Goal: Task Accomplishment & Management: Manage account settings

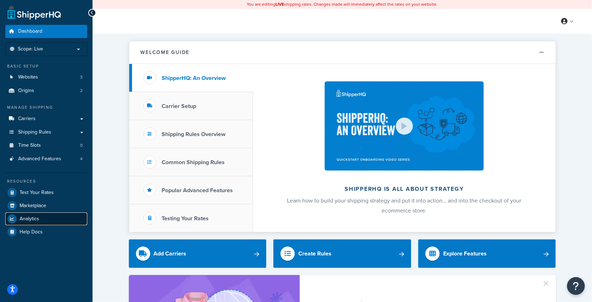
click at [30, 221] on span "Analytics" at bounding box center [30, 219] width 20 height 6
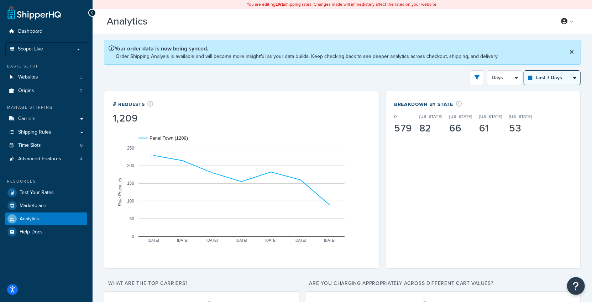
click at [538, 74] on select "Last 24 Hours Last 7 Days Last 30 Days Last 3 Months Last 6 Months Last 12 Mont…" at bounding box center [552, 78] width 56 height 14
select select "last_year"
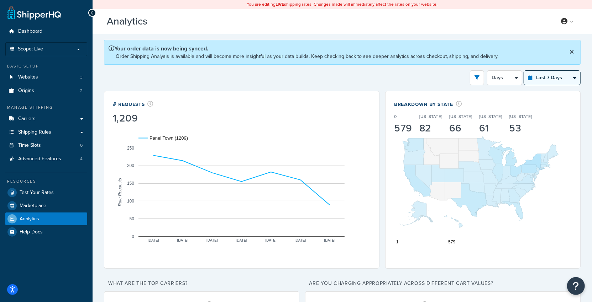
click at [524, 71] on select "Last 24 Hours Last 7 Days Last 30 Days Last 3 Months Last 6 Months Last 12 Mont…" at bounding box center [552, 78] width 56 height 14
select select "1M"
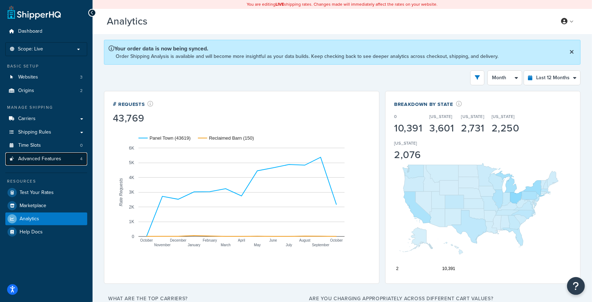
click at [39, 158] on span "Advanced Features" at bounding box center [39, 159] width 43 height 6
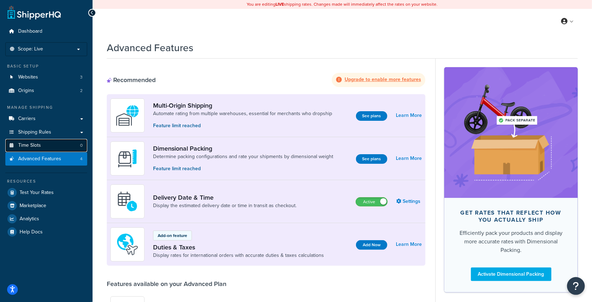
click at [62, 145] on link "Time Slots 0" at bounding box center [46, 145] width 82 height 13
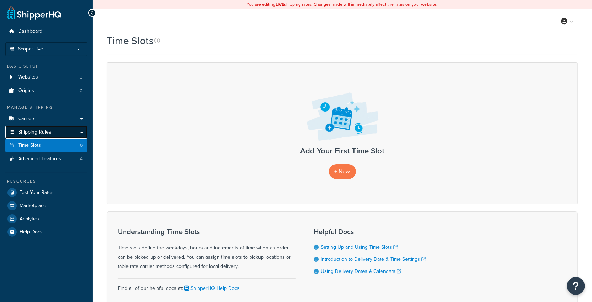
click at [65, 133] on link "Shipping Rules" at bounding box center [46, 132] width 82 height 13
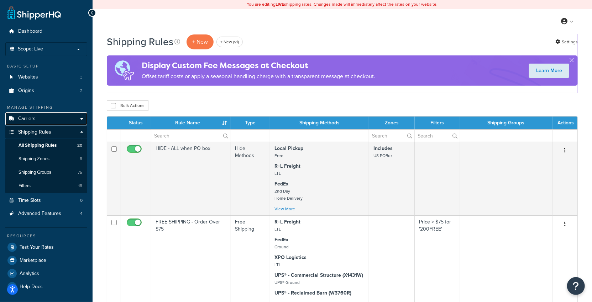
click at [69, 116] on link "Carriers" at bounding box center [46, 118] width 82 height 13
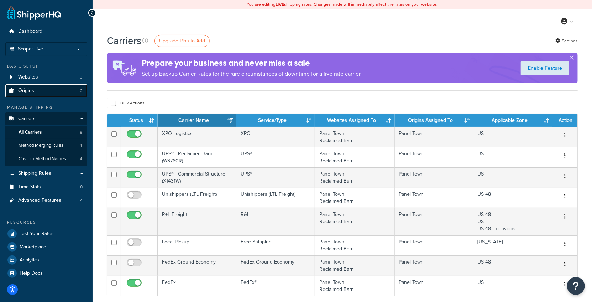
click at [71, 96] on link "Origins 2" at bounding box center [46, 90] width 82 height 13
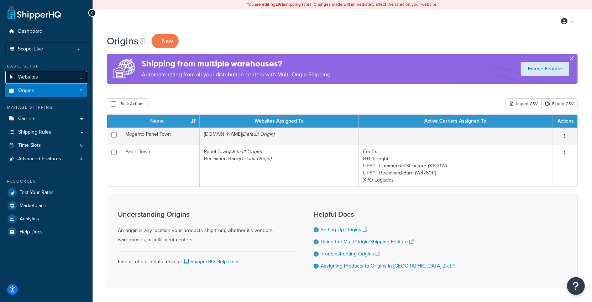
click at [71, 74] on link "Websites 3" at bounding box center [46, 77] width 82 height 13
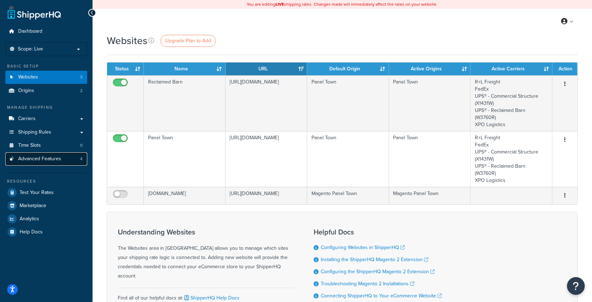
click at [65, 159] on link "Advanced Features 4" at bounding box center [46, 159] width 82 height 13
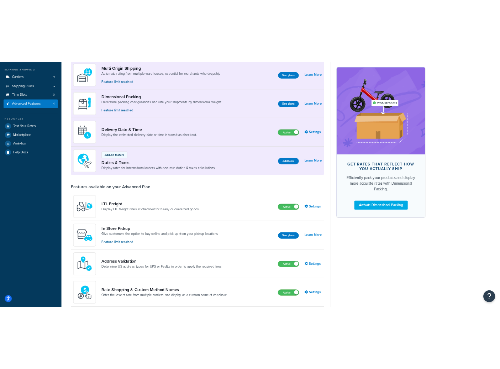
scroll to position [93, 0]
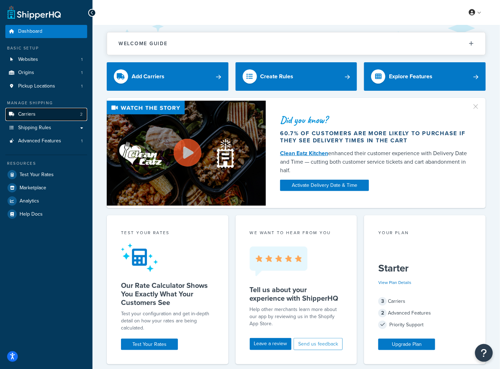
click at [58, 115] on link "Carriers 2" at bounding box center [46, 114] width 82 height 13
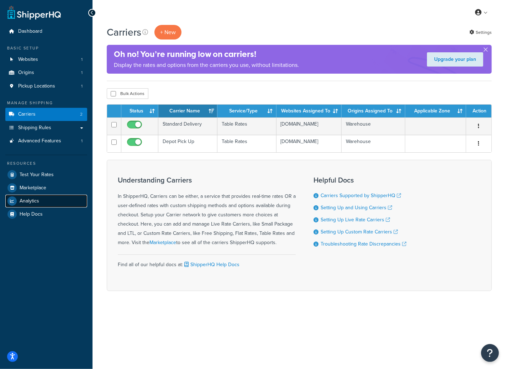
click at [39, 201] on link "Analytics" at bounding box center [46, 201] width 82 height 13
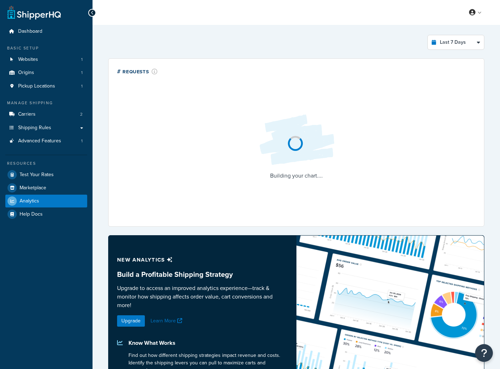
select select "last_7_days"
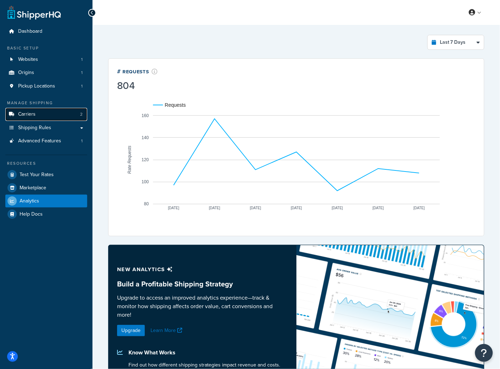
click at [54, 112] on link "Carriers 2" at bounding box center [46, 114] width 82 height 13
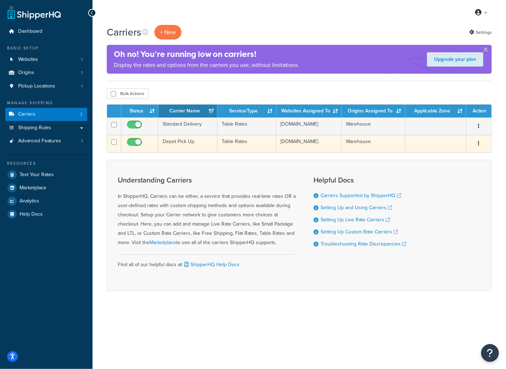
click at [197, 152] on td "Depot Pick Up" at bounding box center [187, 143] width 59 height 17
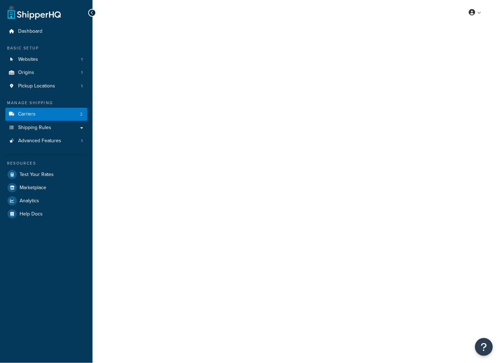
select select "25"
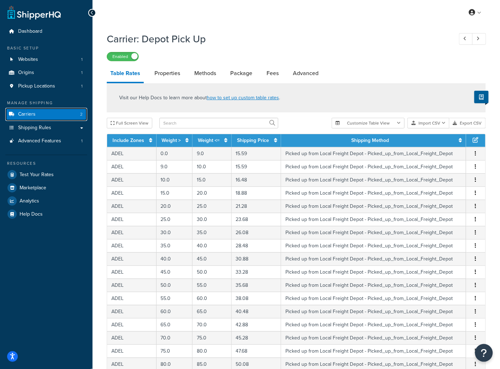
click at [33, 118] on link "Carriers 2" at bounding box center [46, 114] width 82 height 13
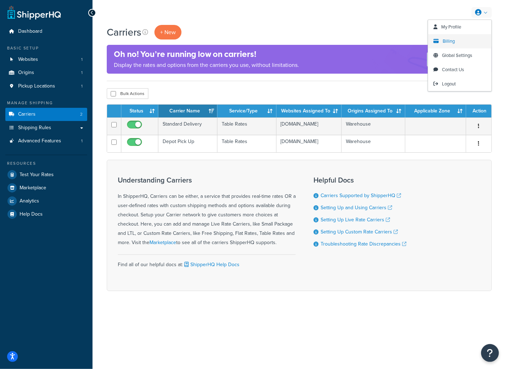
drag, startPoint x: 452, startPoint y: 44, endPoint x: 448, endPoint y: 46, distance: 3.7
click at [451, 44] on link "Billing" at bounding box center [459, 41] width 63 height 14
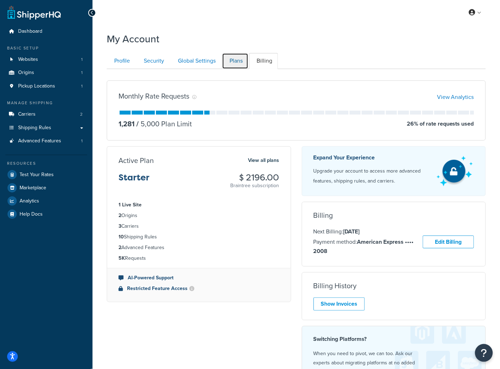
click at [232, 66] on link "Plans" at bounding box center [235, 61] width 26 height 16
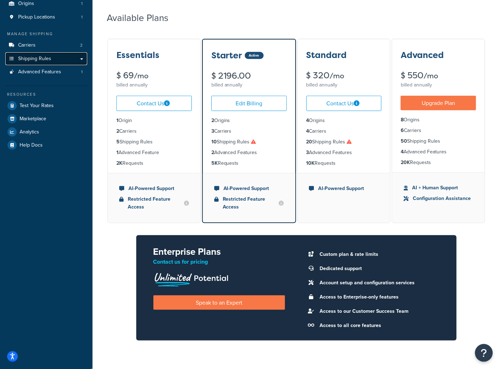
click at [47, 59] on span "Shipping Rules" at bounding box center [34, 59] width 33 height 6
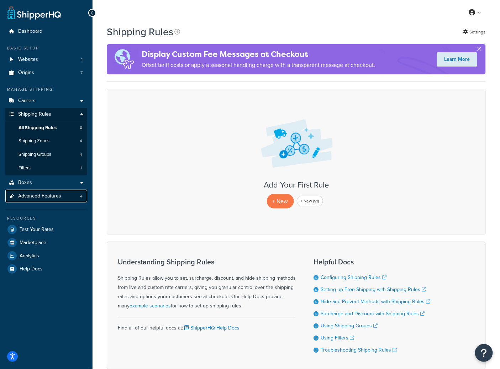
click at [52, 197] on span "Advanced Features" at bounding box center [39, 196] width 43 height 6
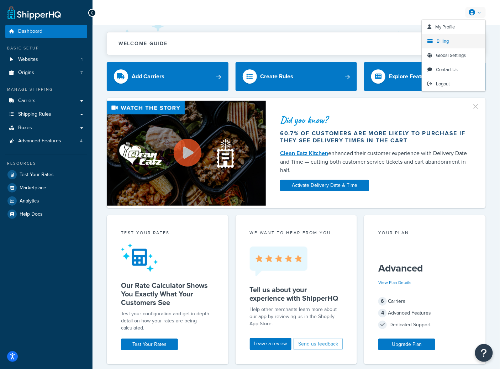
click at [433, 42] on link "Billing" at bounding box center [453, 41] width 63 height 14
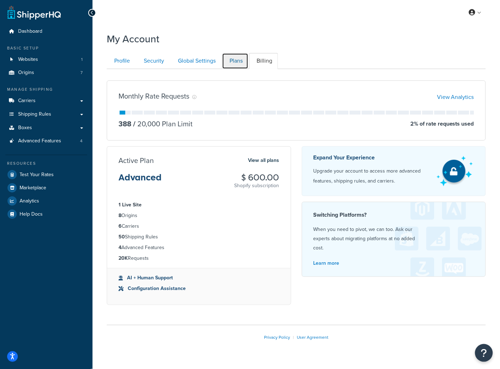
click at [238, 61] on link "Plans" at bounding box center [235, 61] width 26 height 16
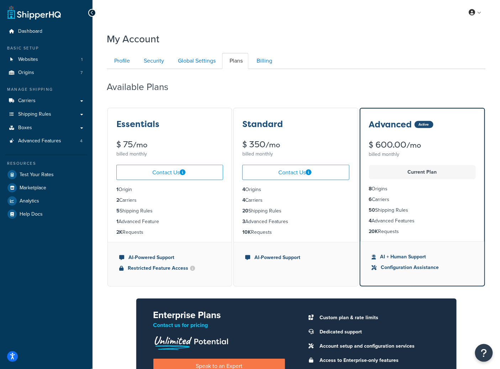
scroll to position [69, 0]
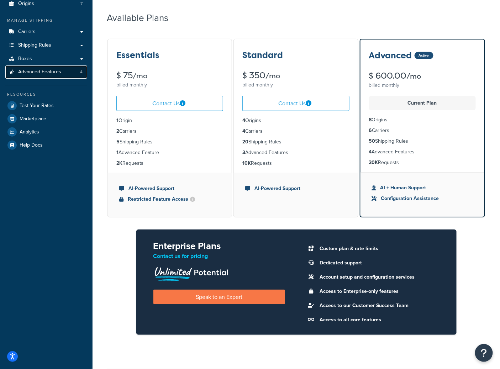
click at [52, 75] on span "Advanced Features" at bounding box center [39, 72] width 43 height 6
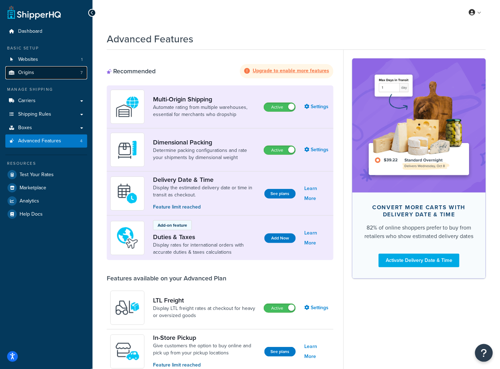
click at [51, 72] on link "Origins 7" at bounding box center [46, 72] width 82 height 13
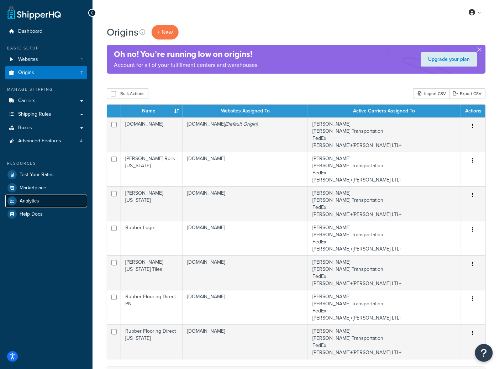
click at [42, 201] on link "Analytics" at bounding box center [46, 201] width 82 height 13
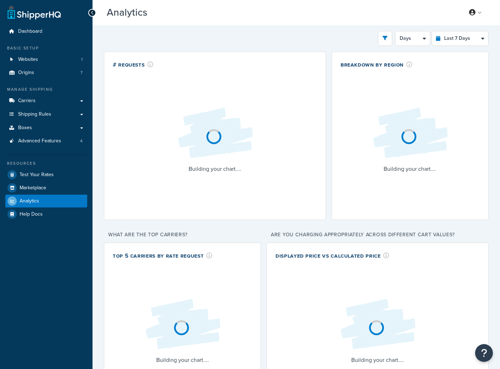
select select "last_7_days"
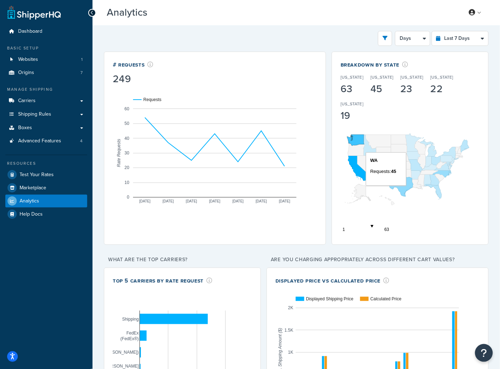
click at [354, 141] on icon "A chart." at bounding box center [355, 140] width 16 height 11
click at [354, 152] on icon "A chart." at bounding box center [356, 149] width 17 height 12
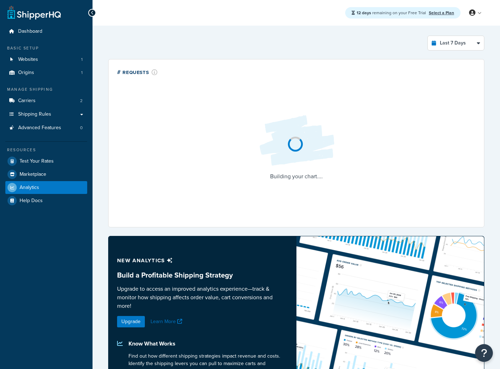
select select "last_7_days"
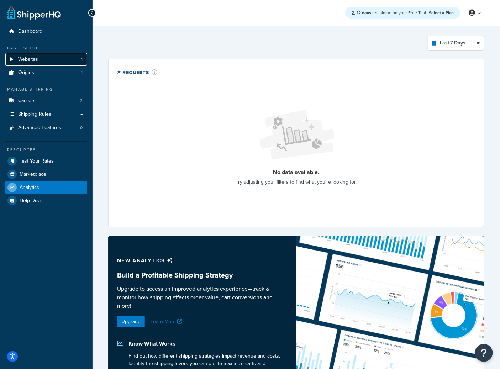
click at [44, 60] on link "Websites 1" at bounding box center [46, 59] width 82 height 13
click at [43, 60] on link "Websites 1" at bounding box center [46, 59] width 82 height 13
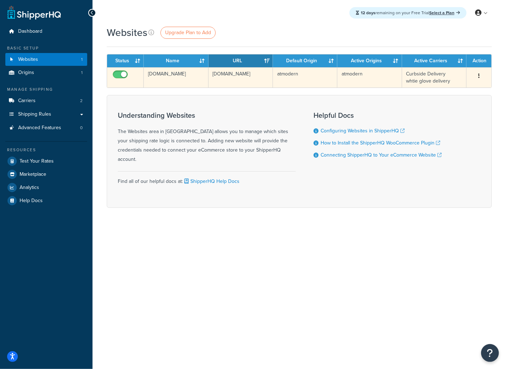
click at [234, 80] on td "[DOMAIN_NAME]" at bounding box center [240, 77] width 64 height 20
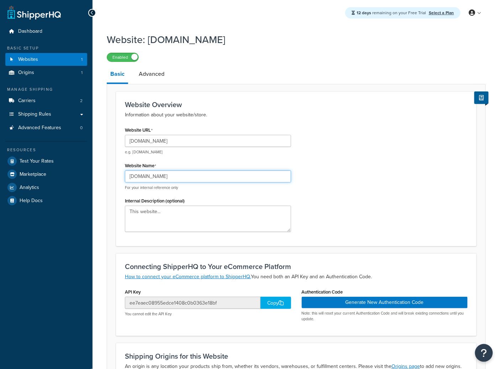
click at [160, 175] on input "[DOMAIN_NAME]" at bounding box center [208, 176] width 166 height 12
click at [161, 175] on input "[DOMAIN_NAME]" at bounding box center [208, 176] width 166 height 12
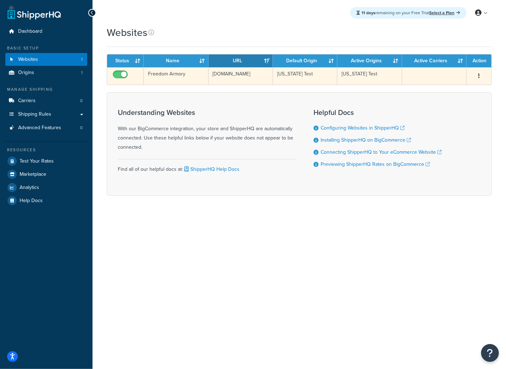
click at [236, 73] on td "[DOMAIN_NAME]" at bounding box center [240, 75] width 64 height 17
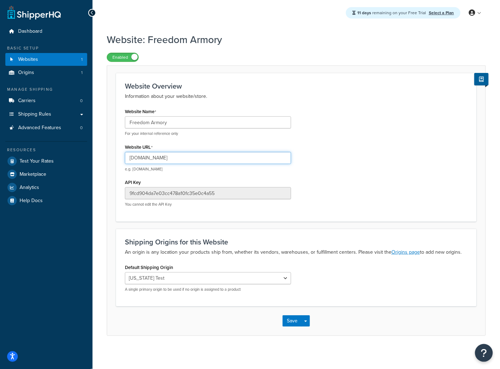
click at [178, 159] on input "[DOMAIN_NAME]" at bounding box center [208, 158] width 166 height 12
click at [177, 159] on input "freedomarmory.com" at bounding box center [208, 158] width 166 height 12
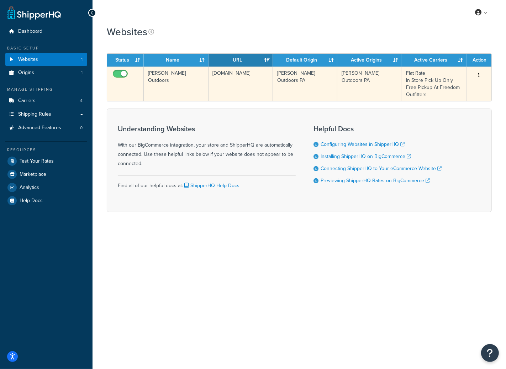
click at [232, 81] on td "kinseysoutdoors.com" at bounding box center [240, 84] width 64 height 35
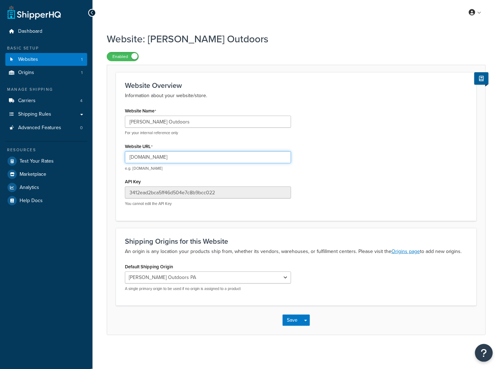
click at [186, 154] on input "kinseysoutdoors.com" at bounding box center [208, 157] width 166 height 12
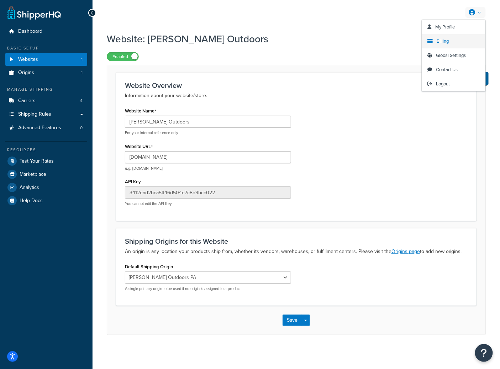
click at [441, 45] on link "Billing" at bounding box center [453, 41] width 63 height 14
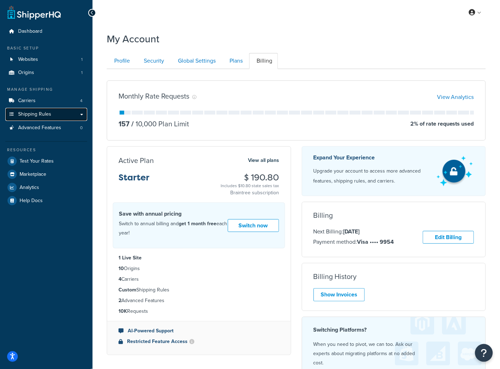
click at [56, 116] on link "Shipping Rules" at bounding box center [46, 114] width 82 height 13
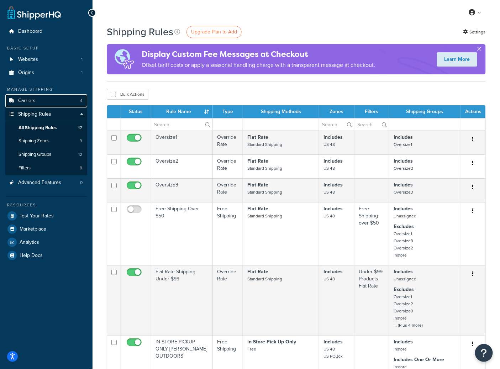
click at [49, 104] on link "Carriers 4" at bounding box center [46, 100] width 82 height 13
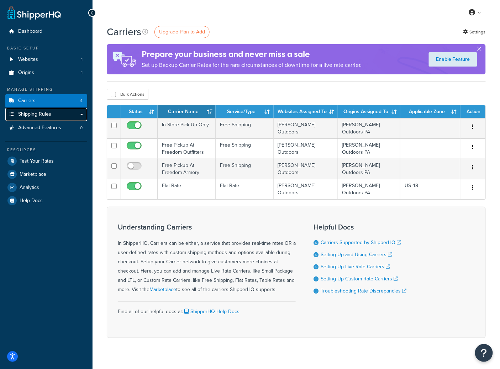
click at [43, 112] on span "Shipping Rules" at bounding box center [34, 114] width 33 height 6
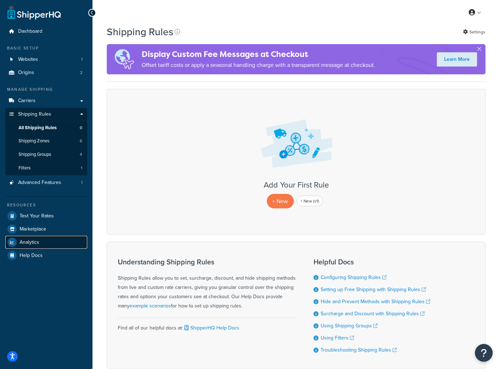
click at [31, 242] on span "Analytics" at bounding box center [30, 242] width 20 height 6
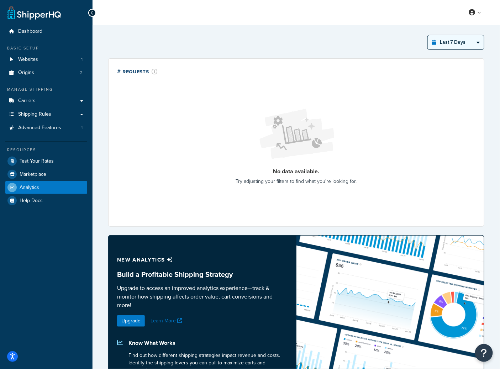
click at [451, 44] on select "Last 24 Hours Last 7 Days Last 30 Days Last 3 Months Last 6 Months Last 12 Mont…" at bounding box center [456, 42] width 56 height 14
click at [428, 35] on select "Last 24 Hours Last 7 Days Last 30 Days Last 3 Months Last 6 Months Last 12 Mont…" at bounding box center [456, 42] width 56 height 14
click at [447, 44] on select "Last 24 Hours Last 7 Days Last 30 Days Last 3 Months Last 6 Months Last 12 Mont…" at bounding box center [456, 42] width 56 height 14
select select "last_year"
click at [428, 35] on select "Last 24 Hours Last 7 Days Last 30 Days Last 3 Months Last 6 Months Last 12 Mont…" at bounding box center [456, 42] width 56 height 14
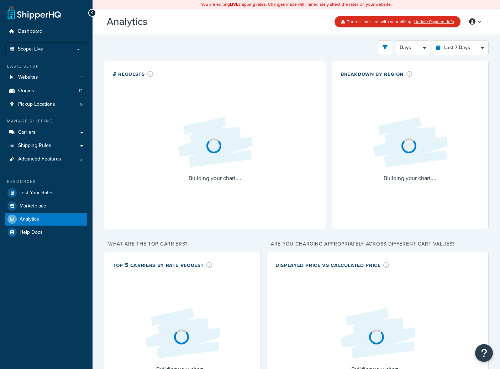
select select "last_7_days"
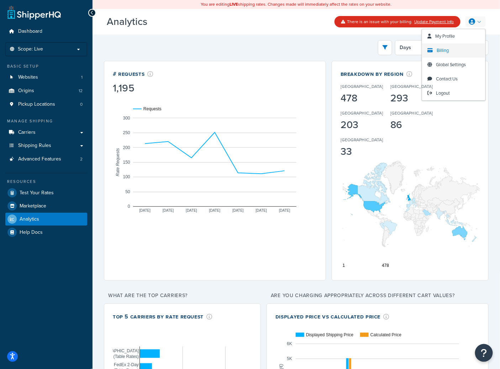
click at [439, 52] on span "Billing" at bounding box center [442, 50] width 12 height 7
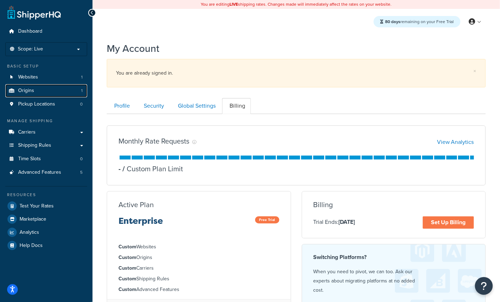
click at [56, 84] on div "Basic Setup Websites 1 Origins 1 Pickup Locations 0" at bounding box center [46, 87] width 82 height 48
click at [52, 78] on link "Websites 1" at bounding box center [46, 77] width 82 height 13
